Goal: Information Seeking & Learning: Learn about a topic

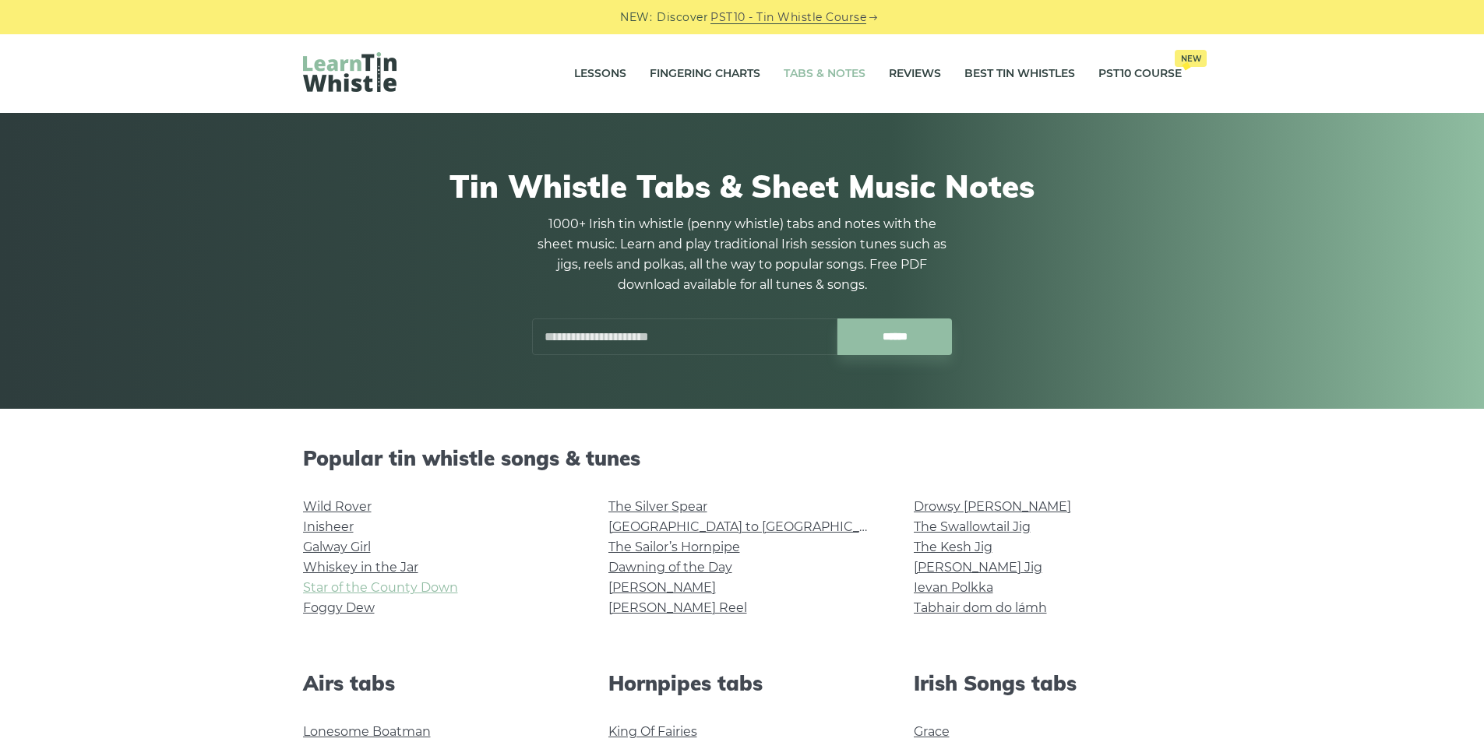
click at [392, 586] on link "Star of the County Down" at bounding box center [380, 587] width 155 height 15
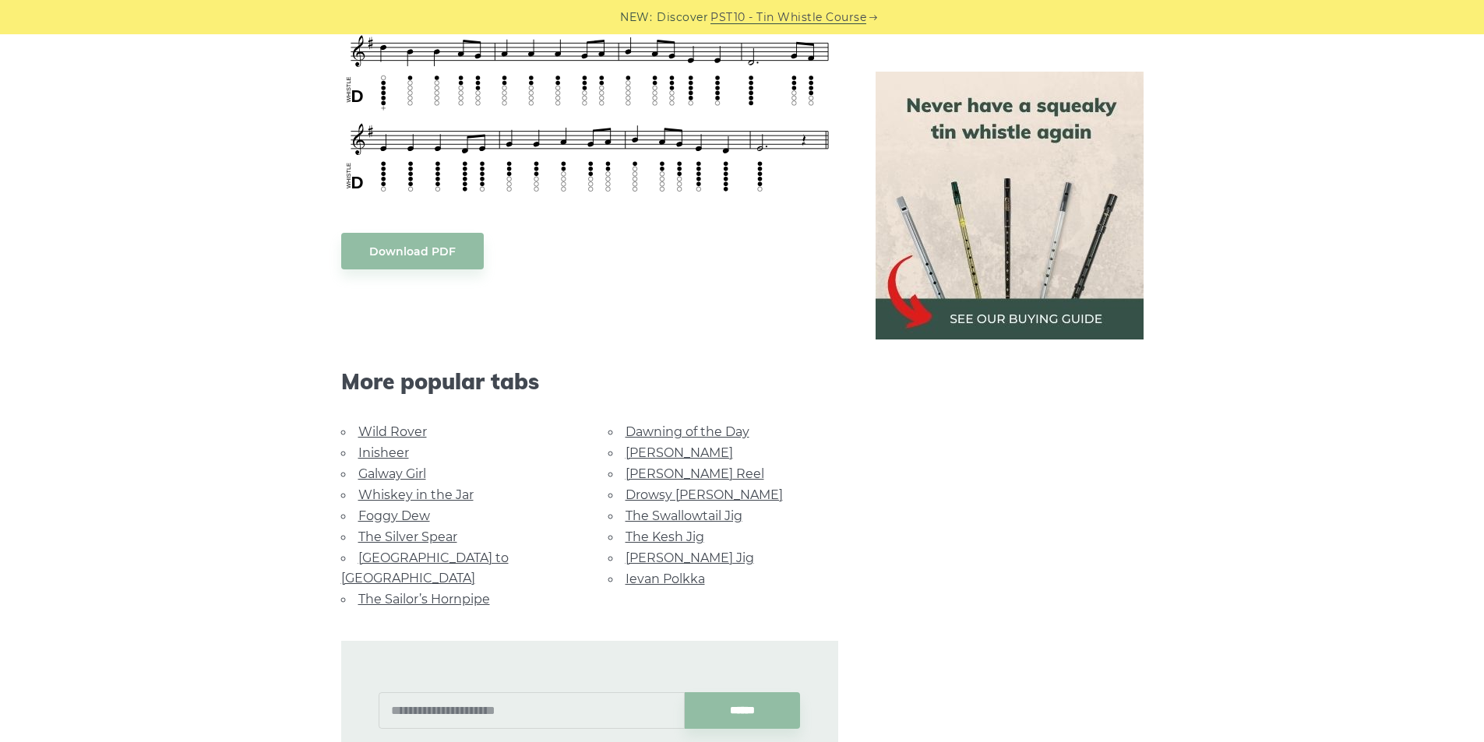
scroll to position [701, 0]
click at [413, 507] on link "Foggy Dew" at bounding box center [394, 514] width 72 height 15
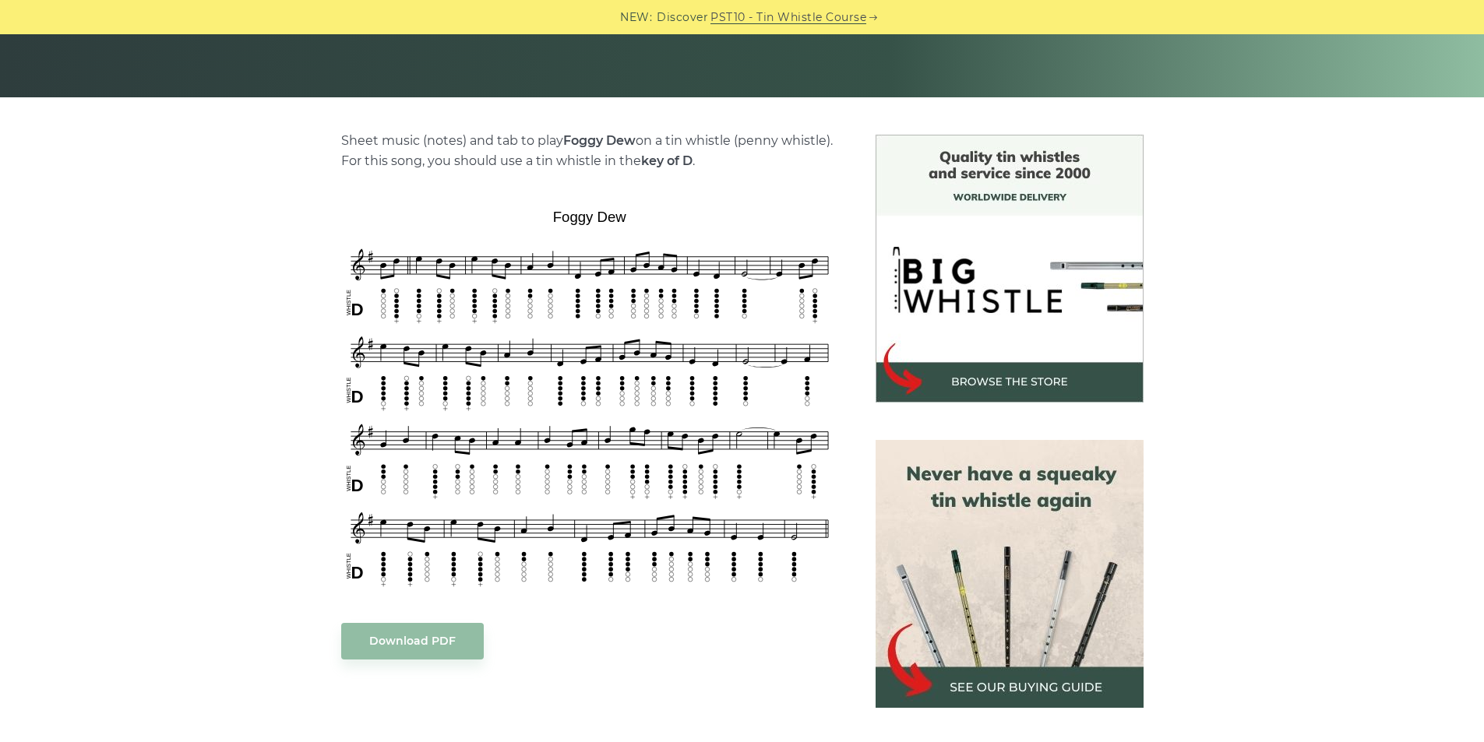
scroll to position [779, 0]
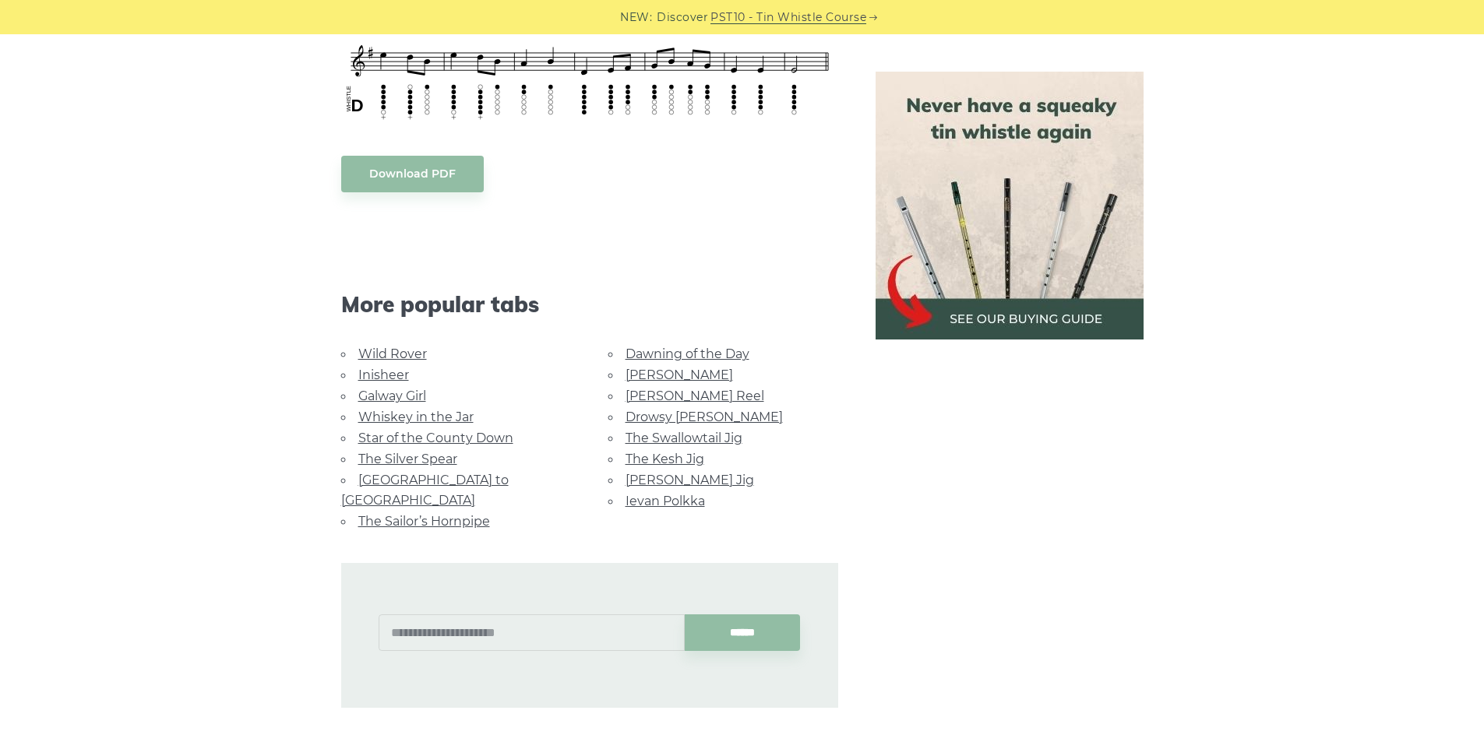
click at [408, 357] on link "Wild Rover" at bounding box center [392, 354] width 69 height 15
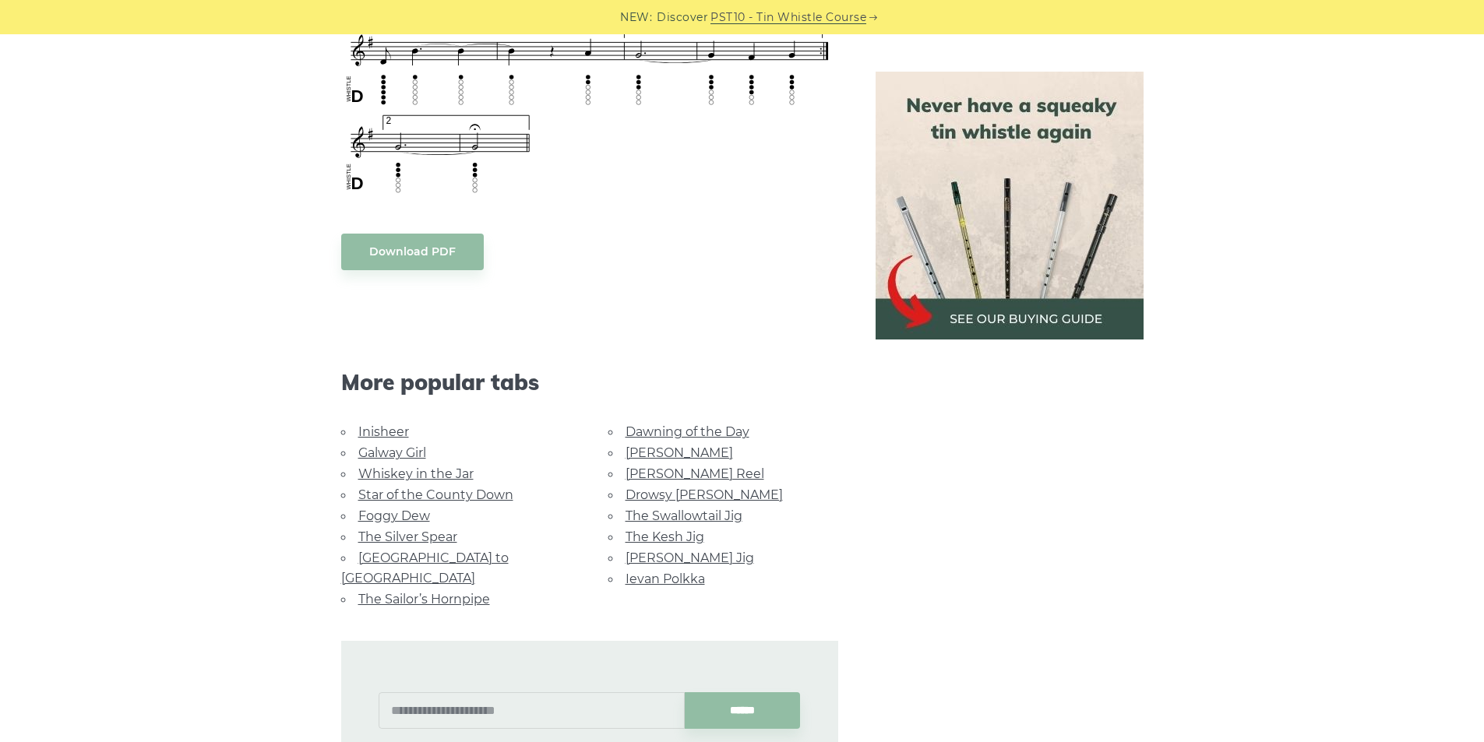
scroll to position [1324, 0]
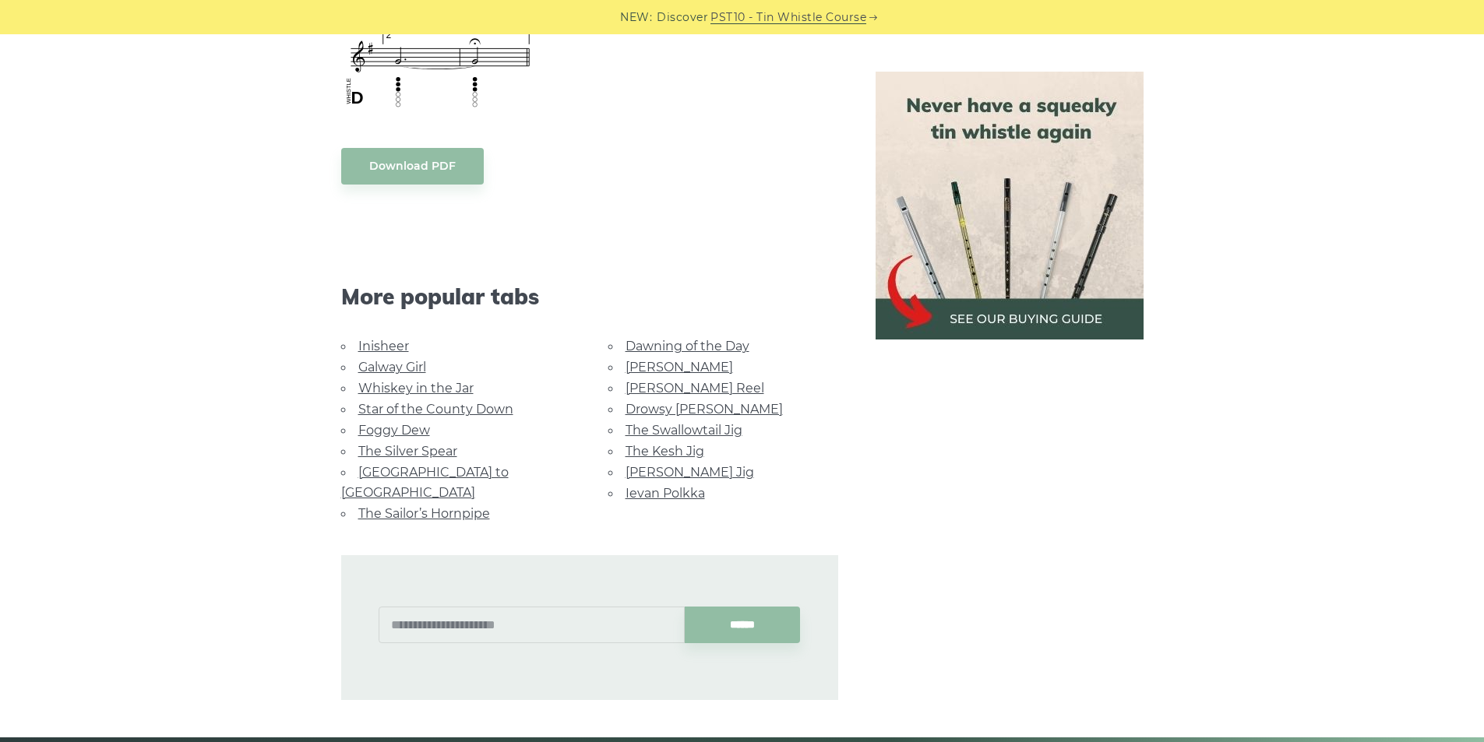
click at [397, 349] on link "Inisheer" at bounding box center [383, 346] width 51 height 15
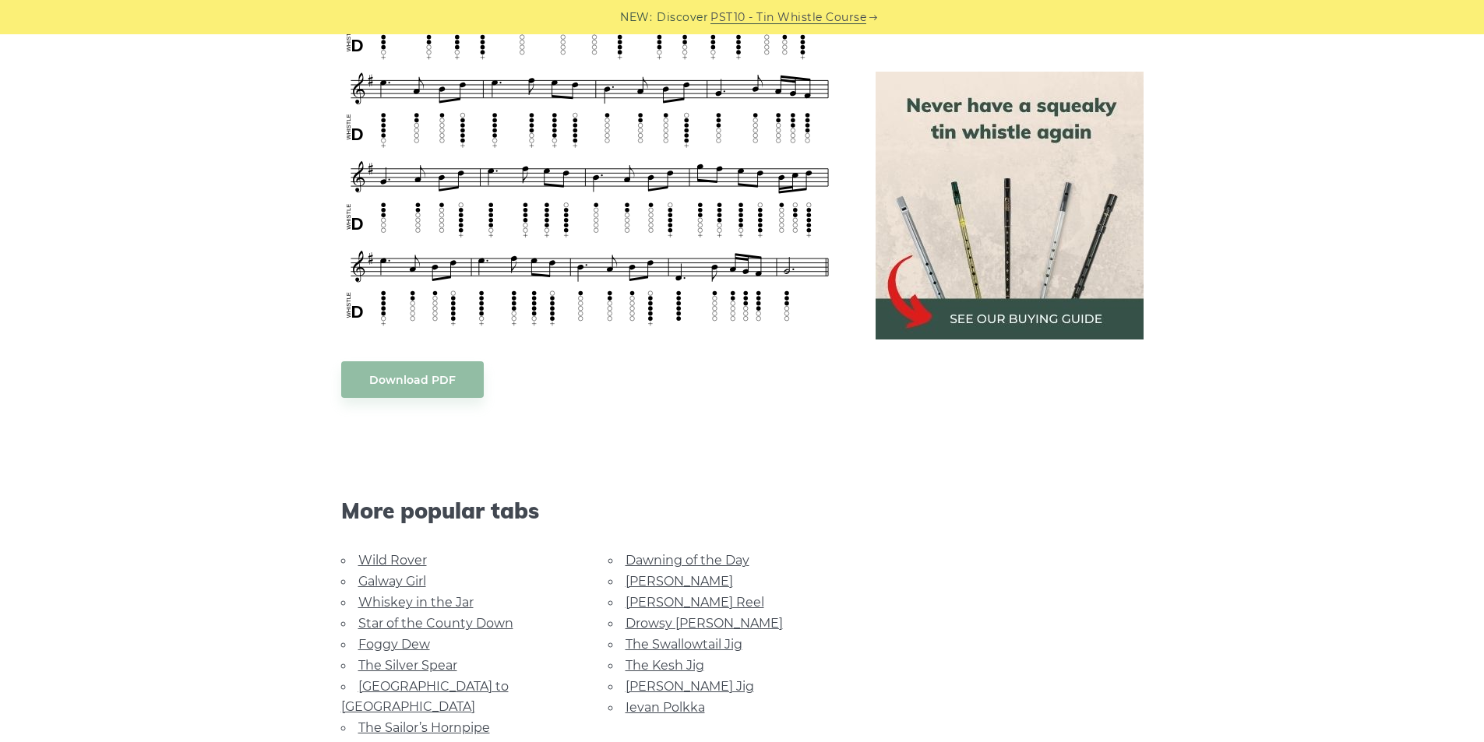
scroll to position [779, 0]
click at [418, 573] on link "Galway Girl" at bounding box center [392, 580] width 68 height 15
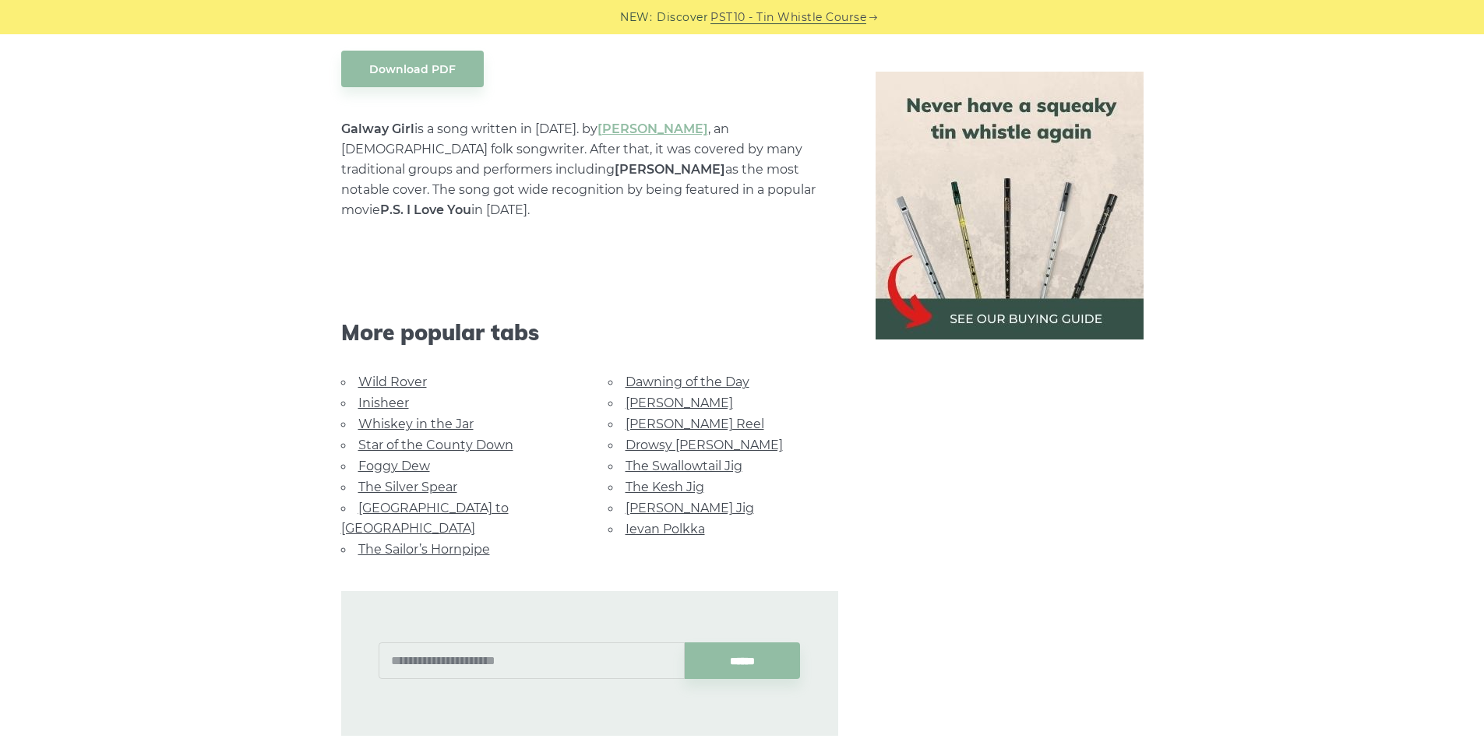
scroll to position [935, 0]
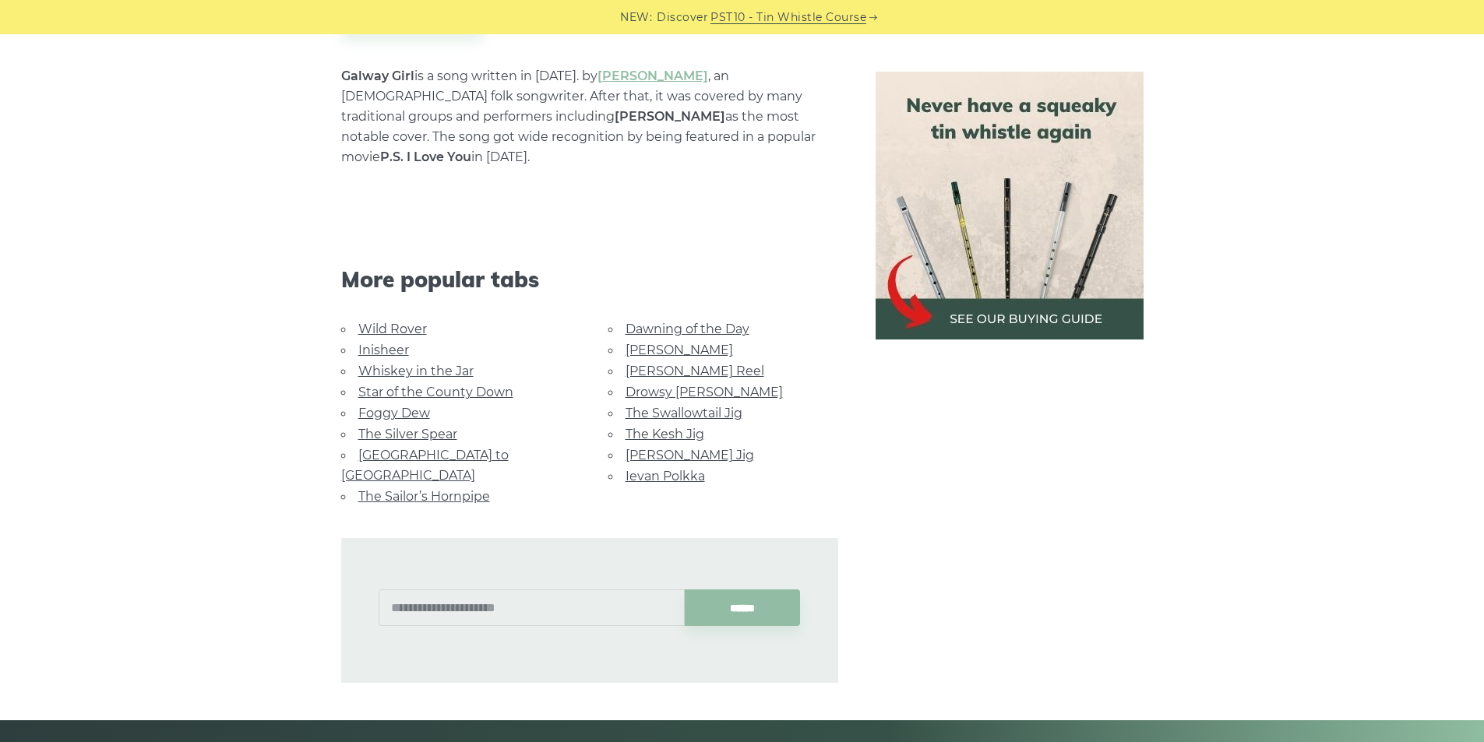
click at [457, 364] on link "Whiskey in the Jar" at bounding box center [415, 371] width 115 height 15
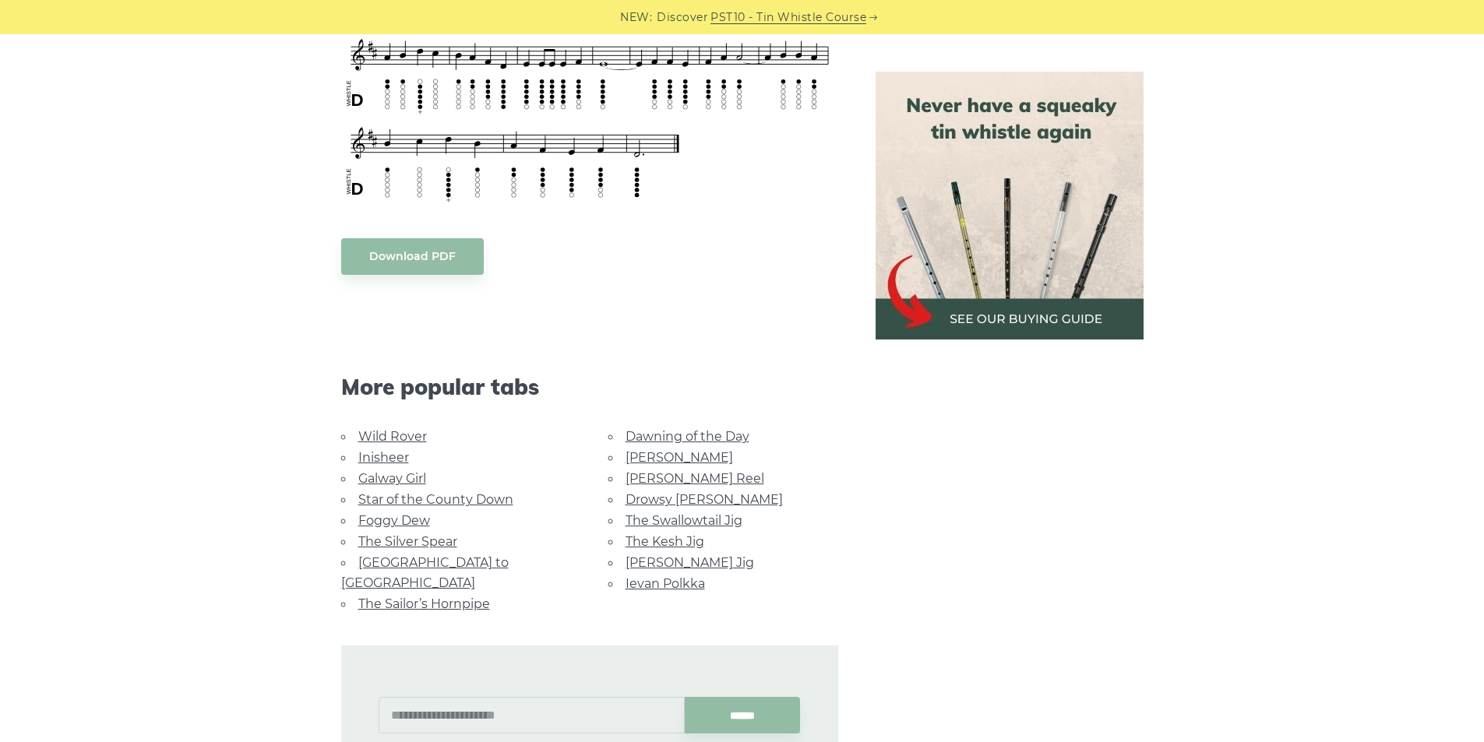
scroll to position [701, 0]
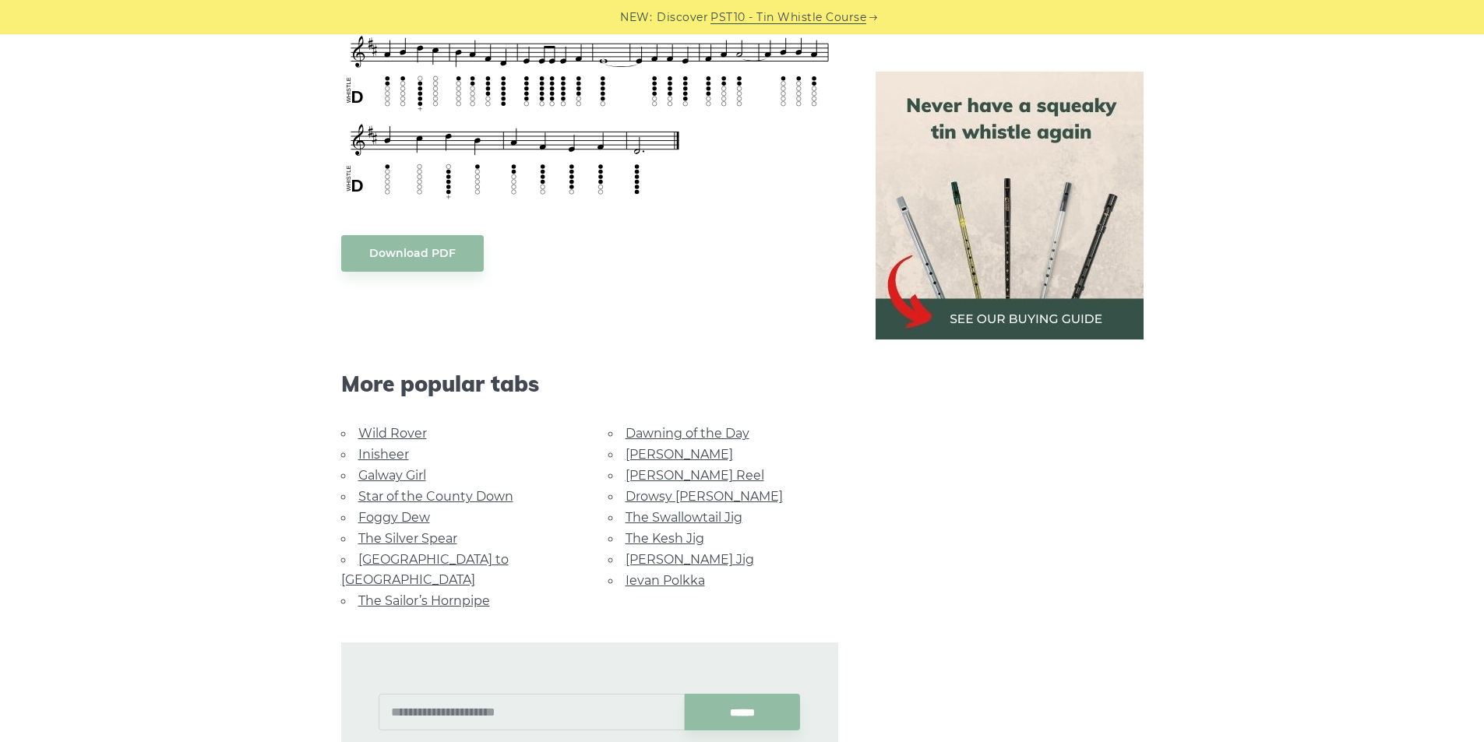
click at [425, 536] on link "The Silver Spear" at bounding box center [407, 538] width 99 height 15
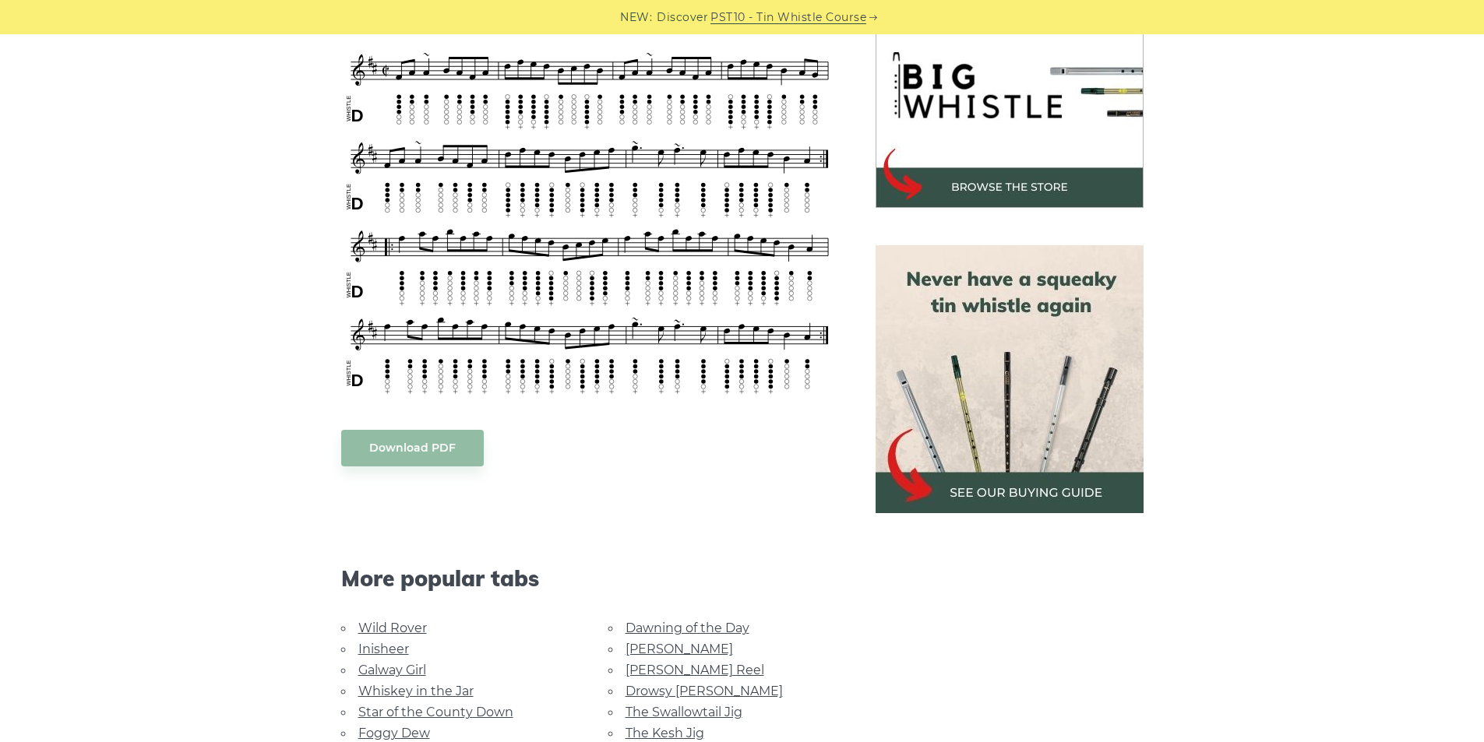
scroll to position [779, 0]
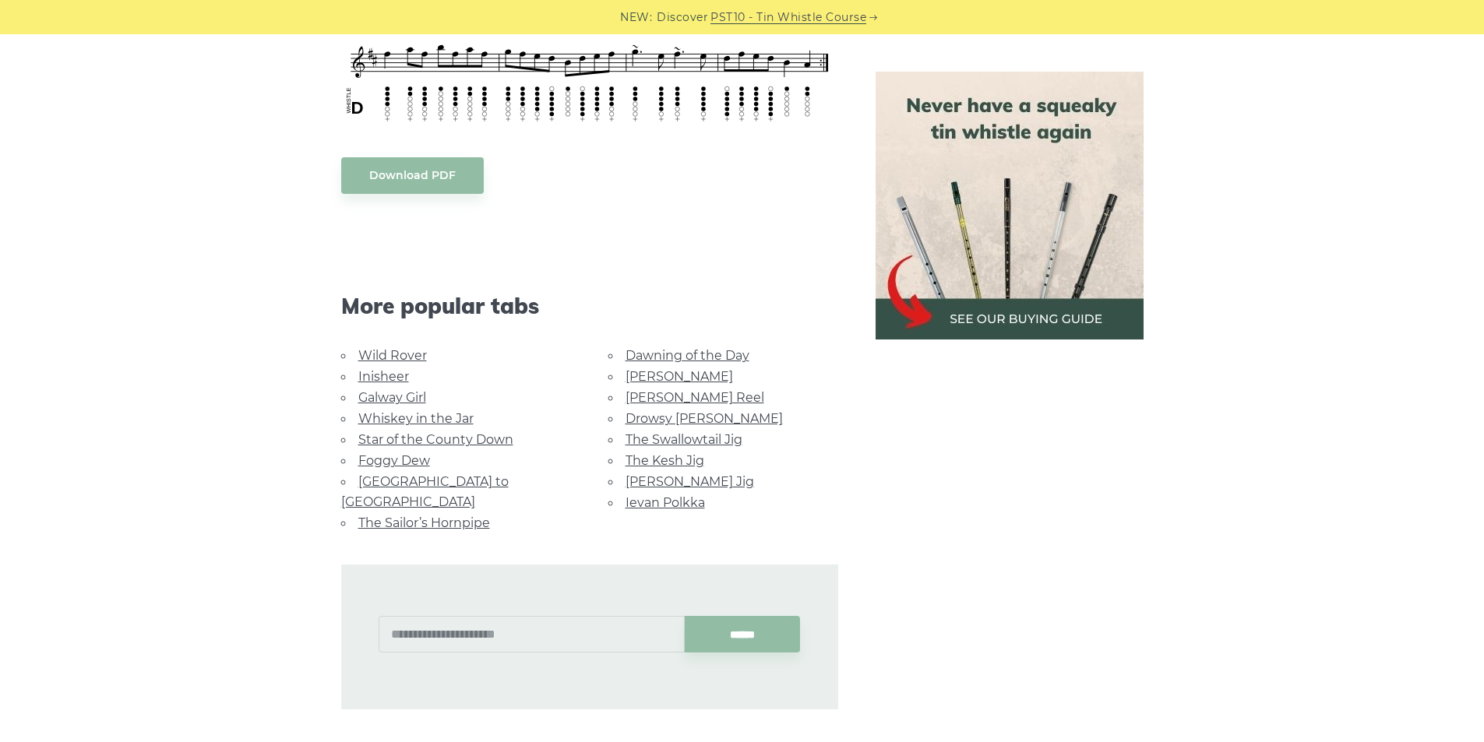
click at [481, 482] on link "[GEOGRAPHIC_DATA] to [GEOGRAPHIC_DATA]" at bounding box center [425, 491] width 168 height 35
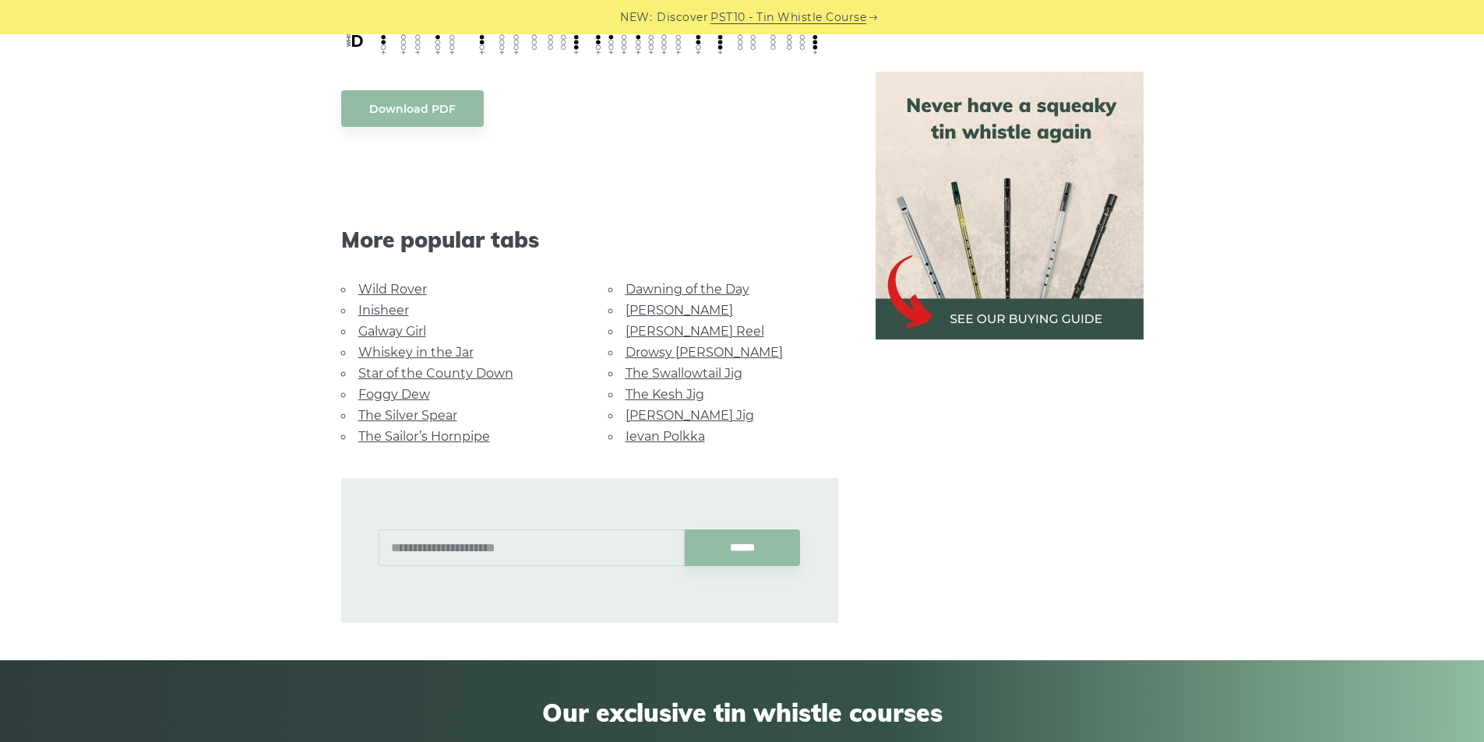
scroll to position [779, 0]
